Goal: Find contact information: Find contact information

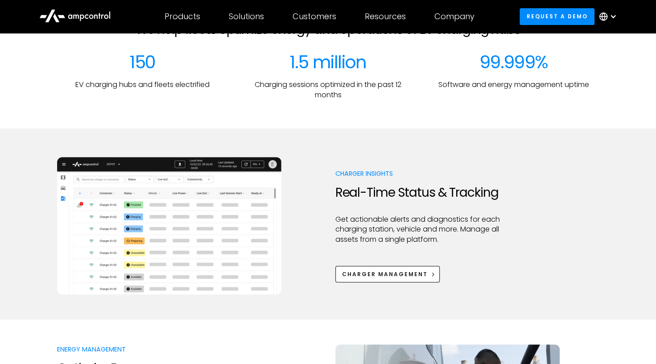
scroll to position [357, 0]
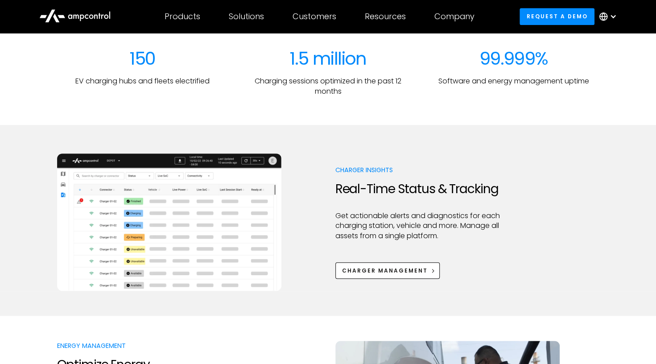
click at [600, 16] on icon at bounding box center [603, 16] width 8 height 0
click at [465, 24] on div "Company COMPANY Company news Careers About Contact Us COMPANY NEWS Highlight Am…" at bounding box center [454, 16] width 69 height 31
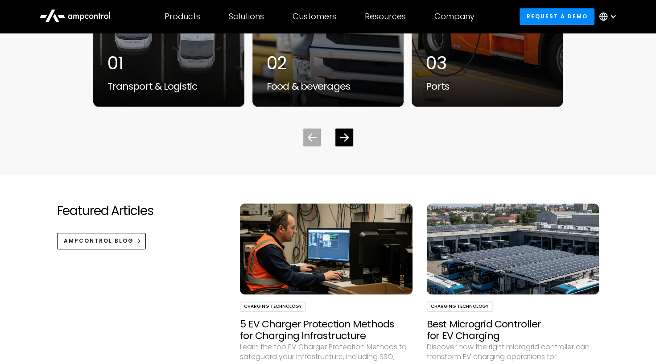
scroll to position [2219, 0]
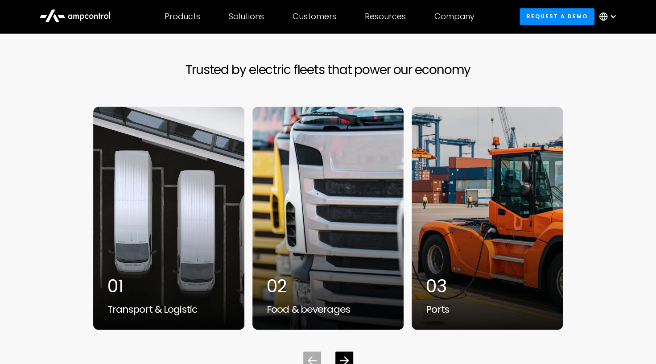
click at [634, 224] on div "Trusted by electric fleets that power our economy 01 Transport & Logistic 02 Fo…" at bounding box center [328, 215] width 656 height 307
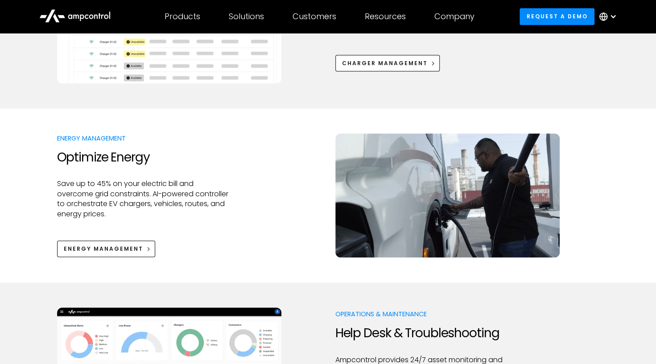
scroll to position [481, 0]
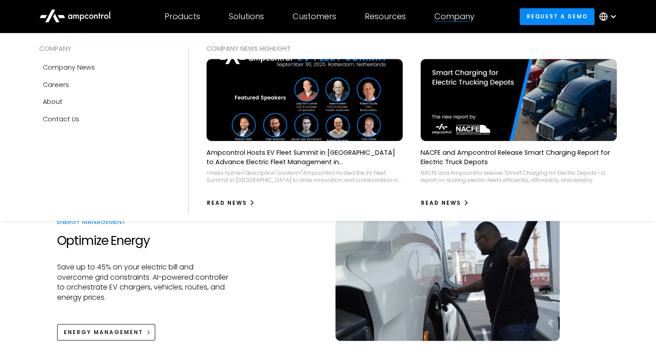
click at [456, 21] on div at bounding box center [451, 21] width 35 height 0
click at [82, 102] on link "About" at bounding box center [104, 101] width 131 height 17
click at [54, 99] on div "About" at bounding box center [53, 102] width 20 height 10
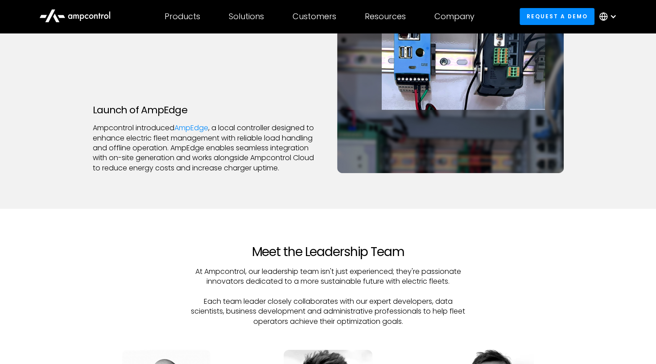
scroll to position [2051, 0]
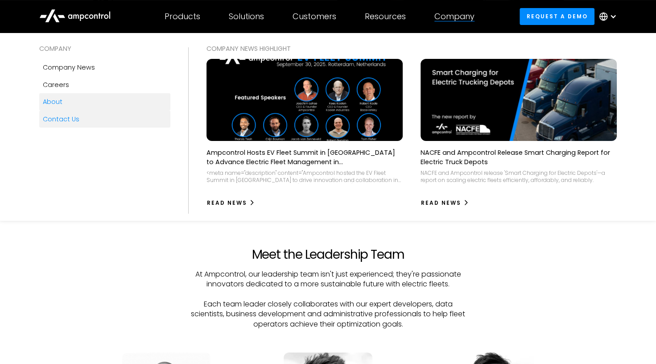
click at [63, 119] on div "Contact Us" at bounding box center [61, 119] width 37 height 10
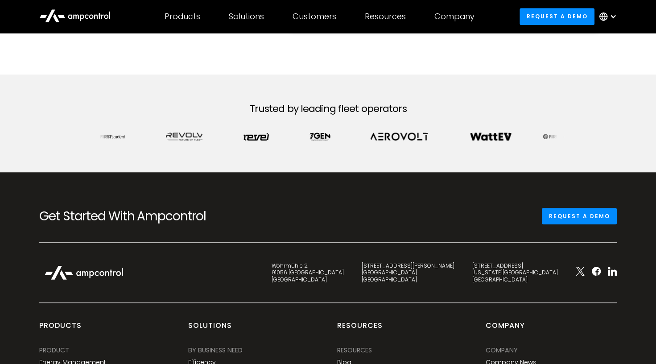
scroll to position [490, 0]
